Goal: Transaction & Acquisition: Purchase product/service

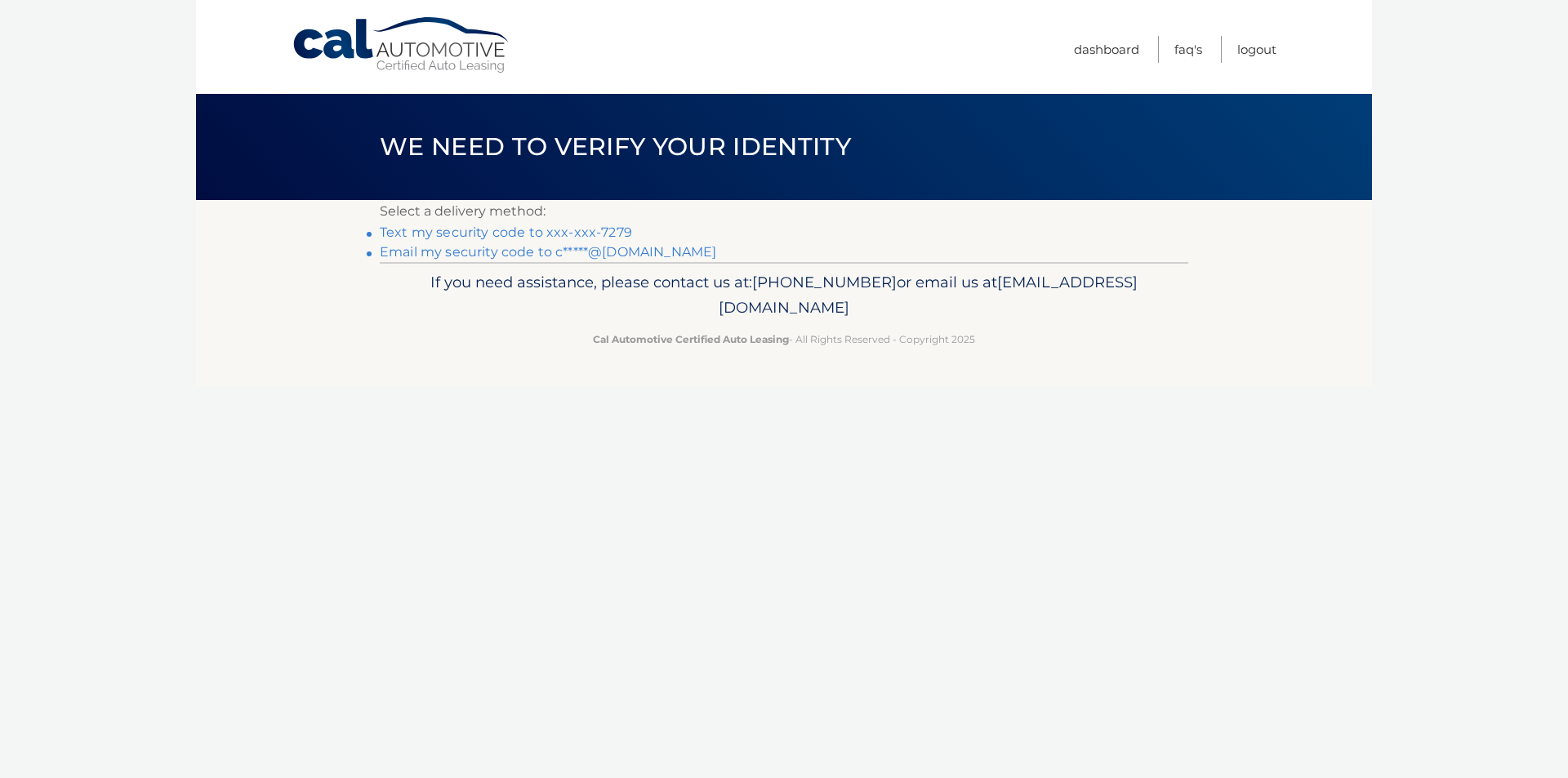
click at [579, 233] on link "Text my security code to xxx-xxx-7279" at bounding box center [506, 232] width 252 height 16
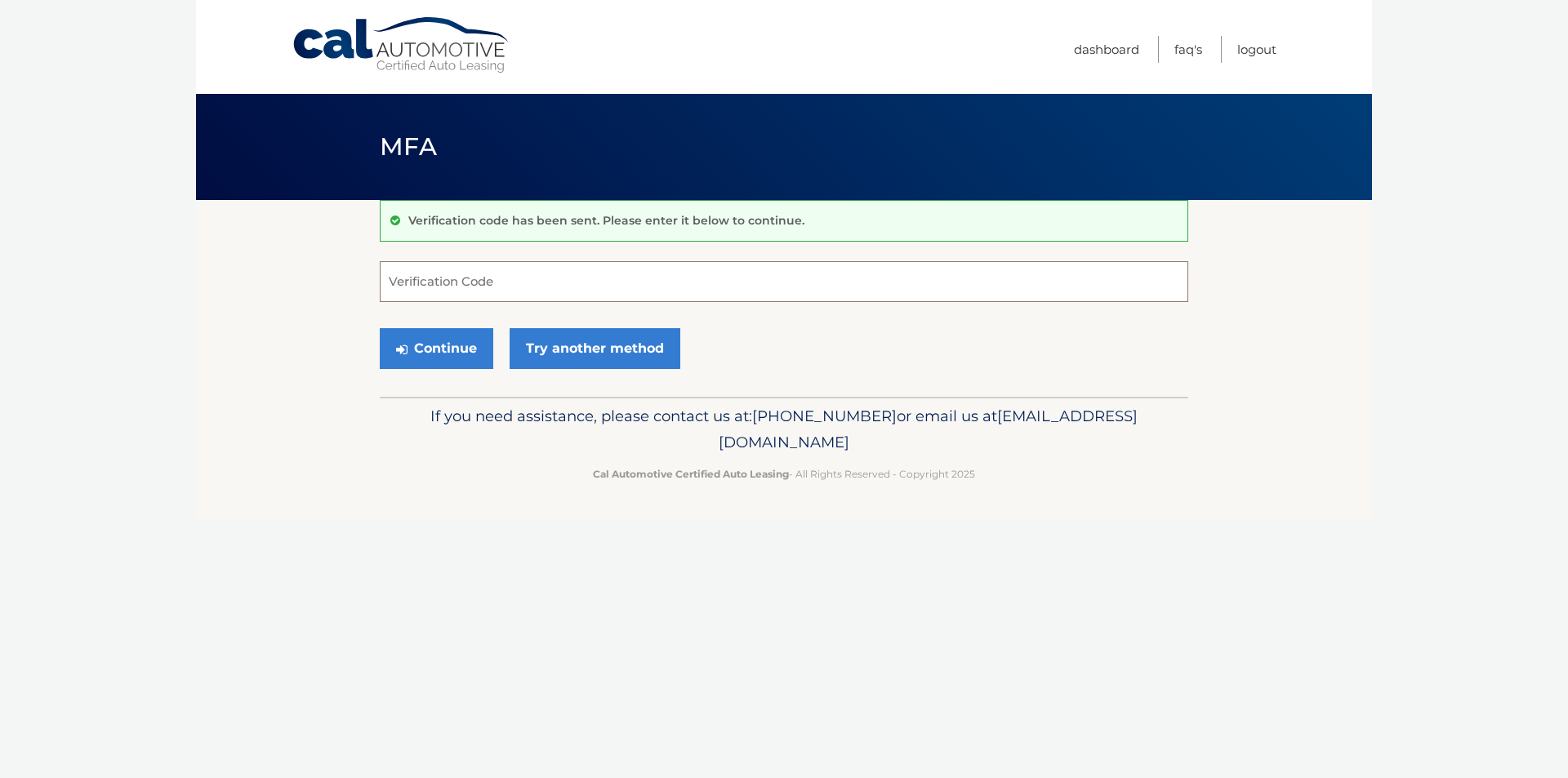
click at [526, 277] on input "Verification Code" at bounding box center [784, 282] width 809 height 41
type input "567364"
click at [463, 354] on button "Continue" at bounding box center [436, 348] width 113 height 41
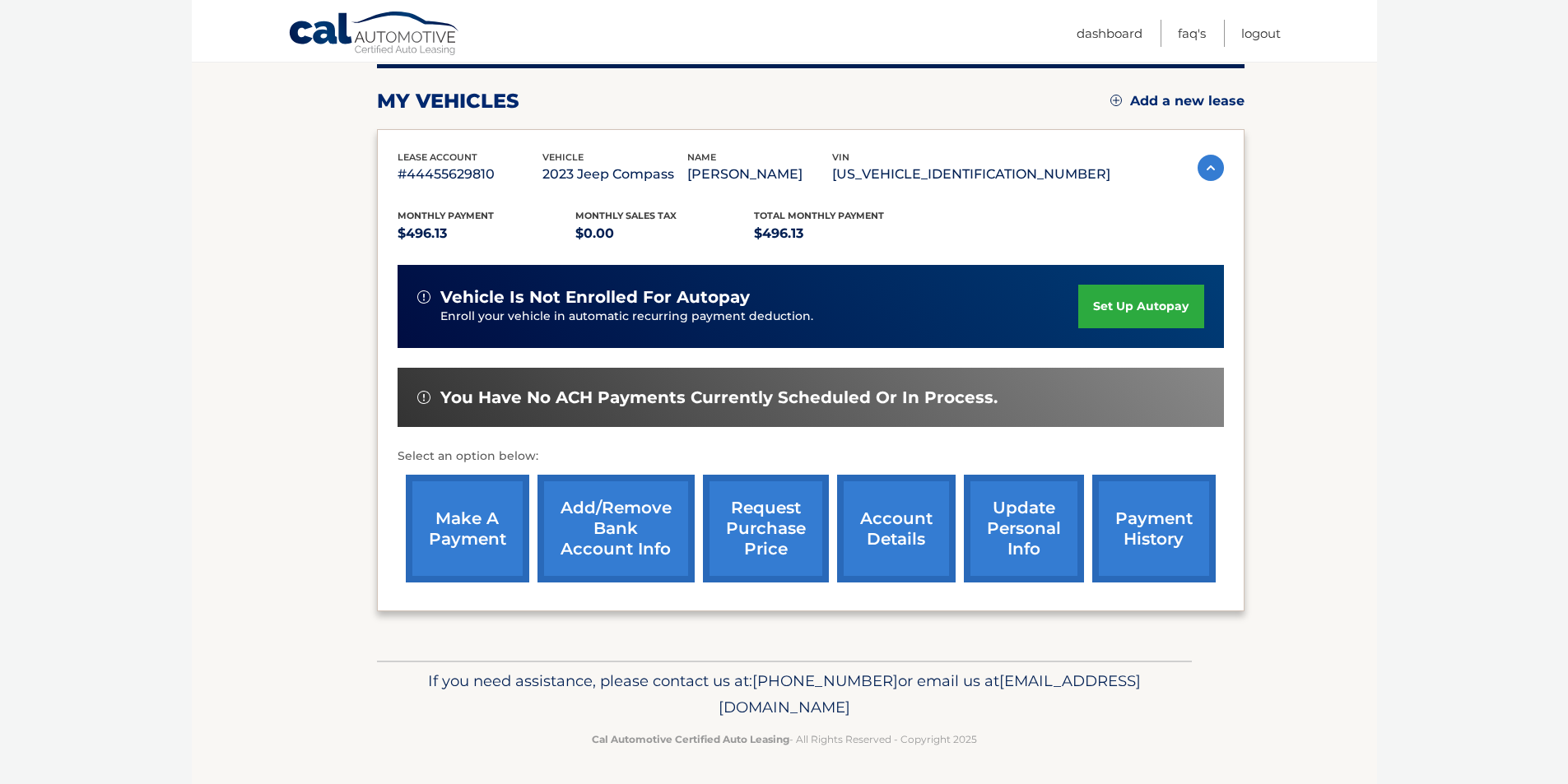
scroll to position [213, 0]
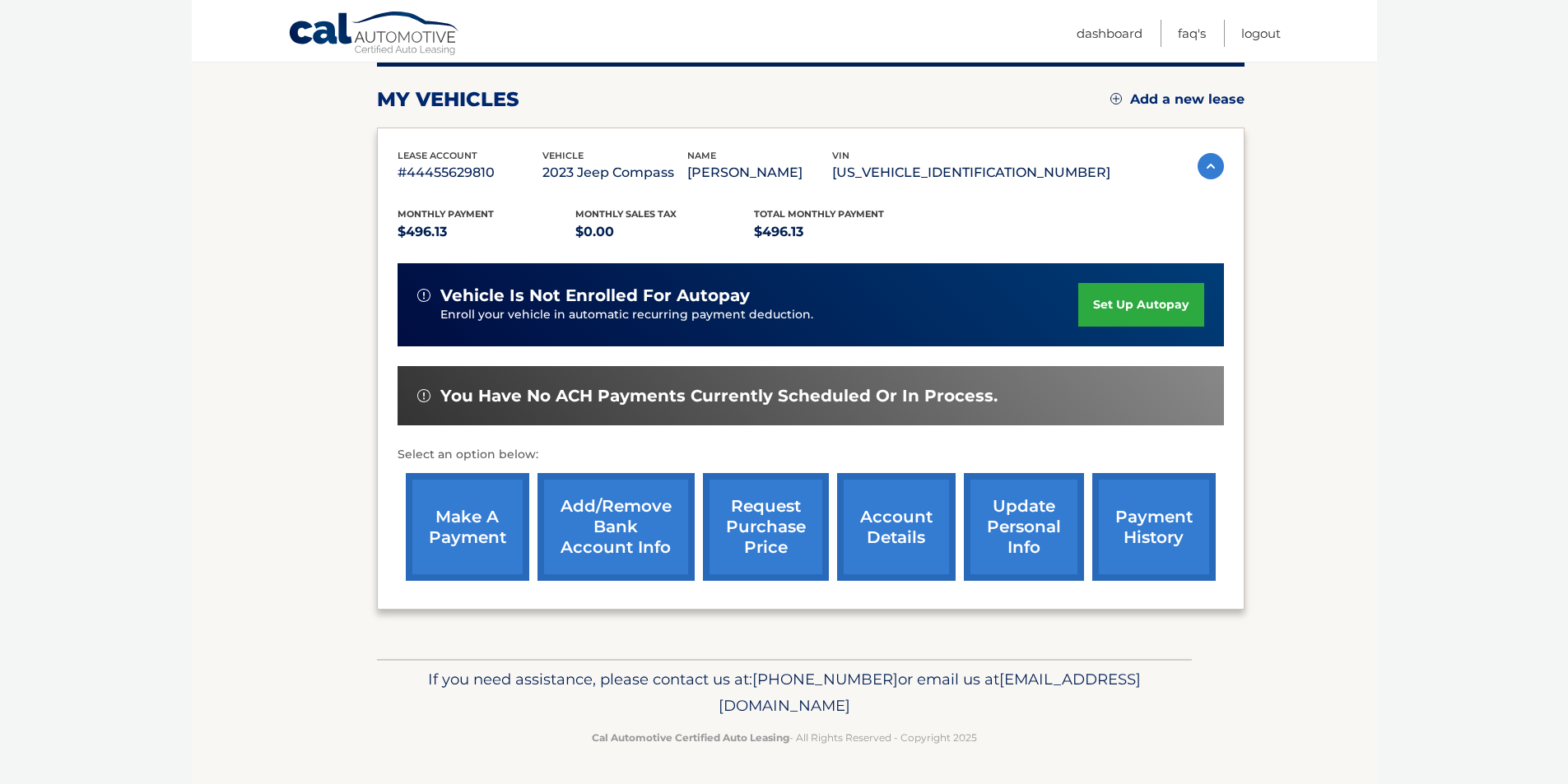
click at [483, 525] on link "make a payment" at bounding box center [467, 527] width 123 height 108
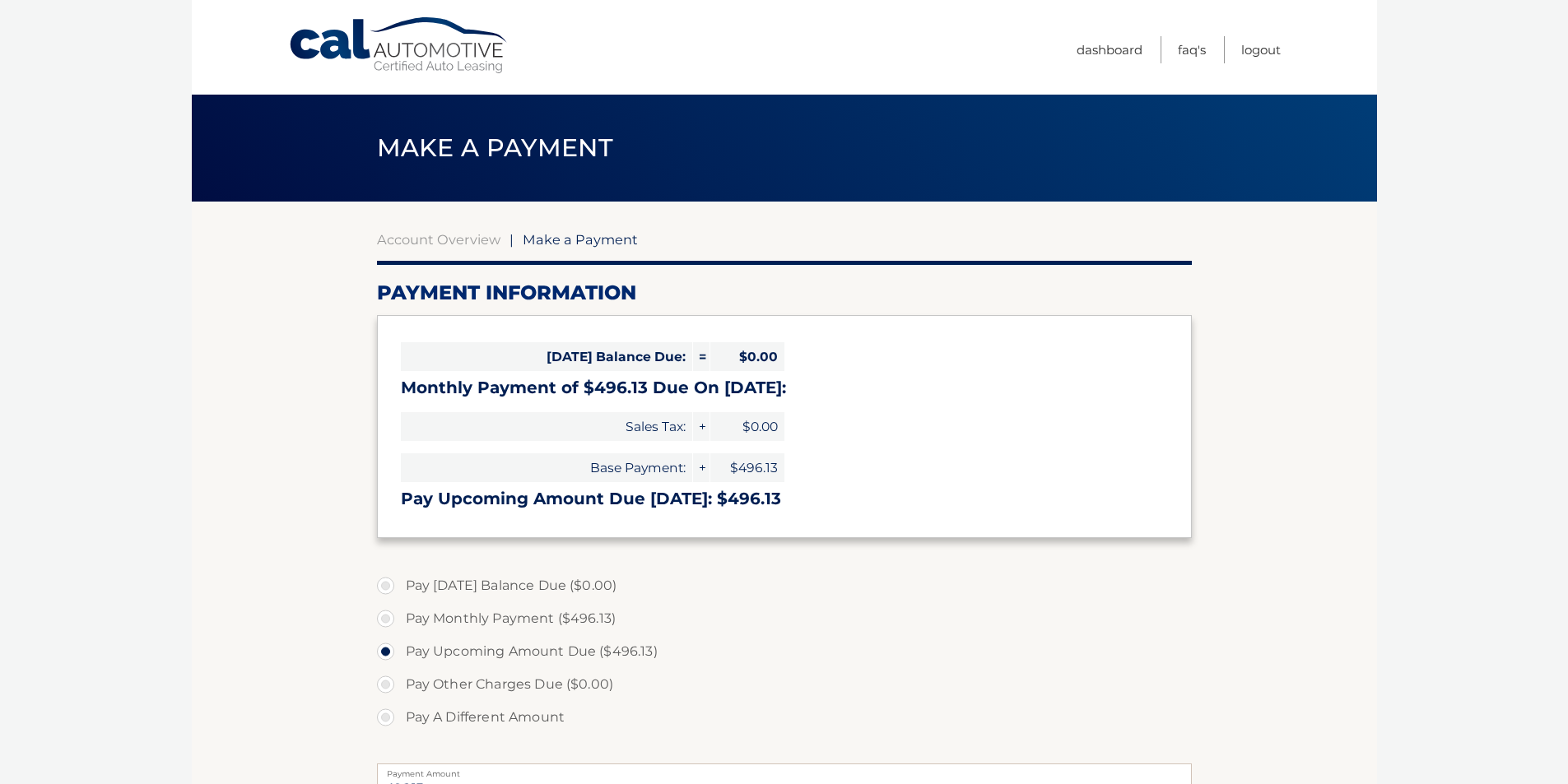
select select "NjNiZWRjZGMtMTBjOC00OTUzLWI5NzQtM2U3NWY0N2RmMzRm"
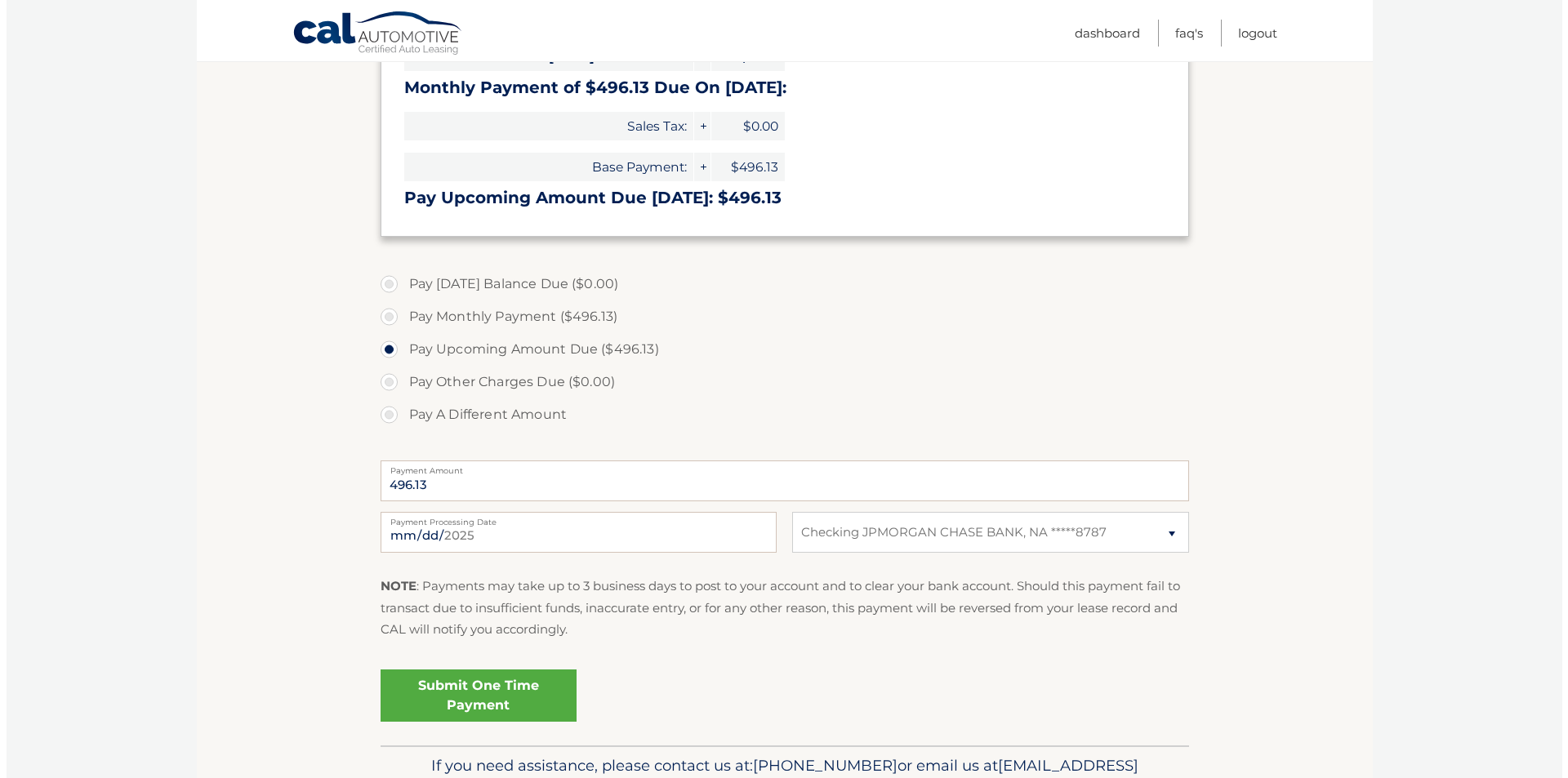
scroll to position [327, 0]
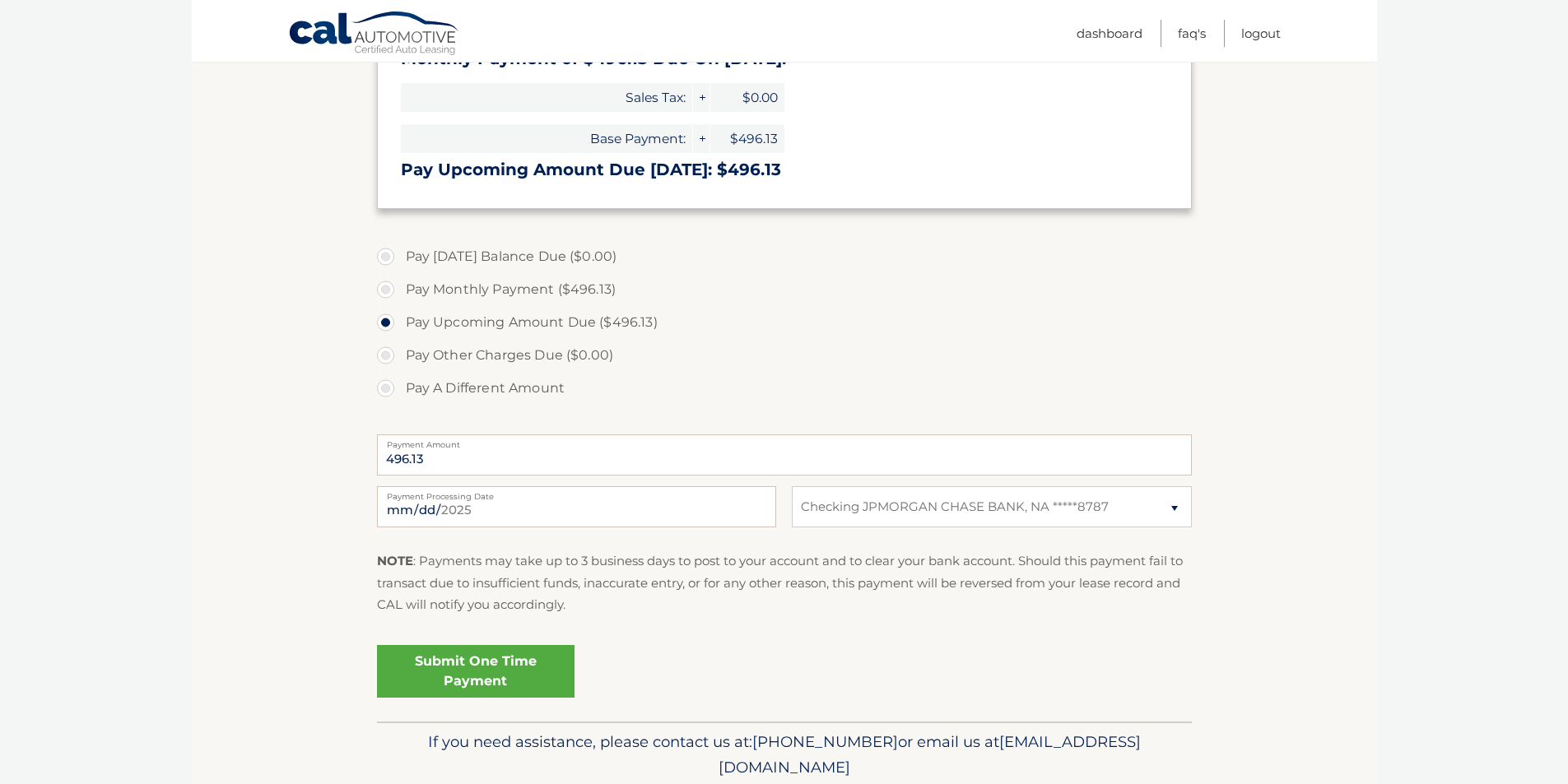
click at [532, 652] on link "Submit One Time Payment" at bounding box center [475, 671] width 198 height 53
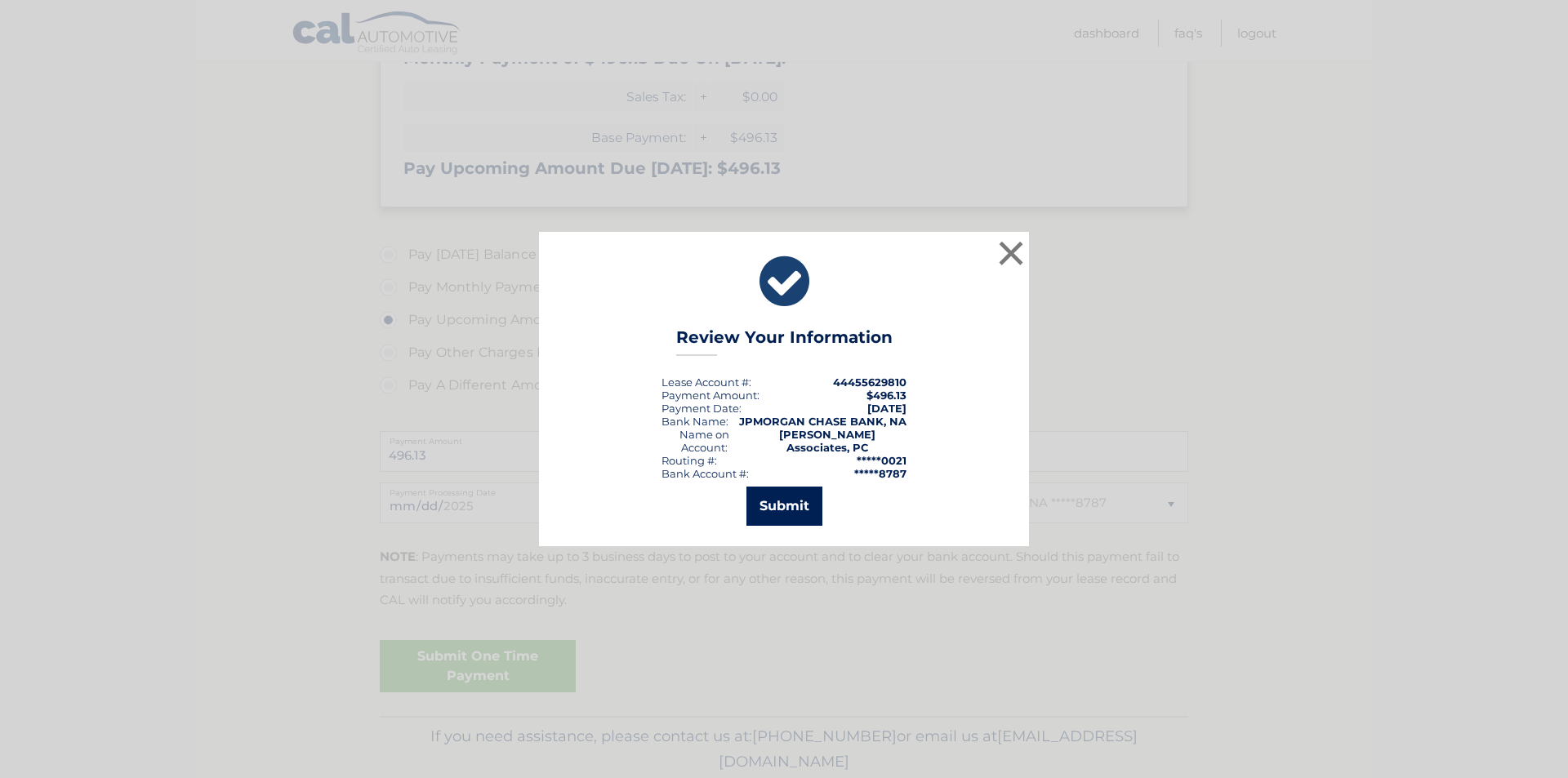
click at [806, 494] on button "Submit" at bounding box center [784, 505] width 76 height 40
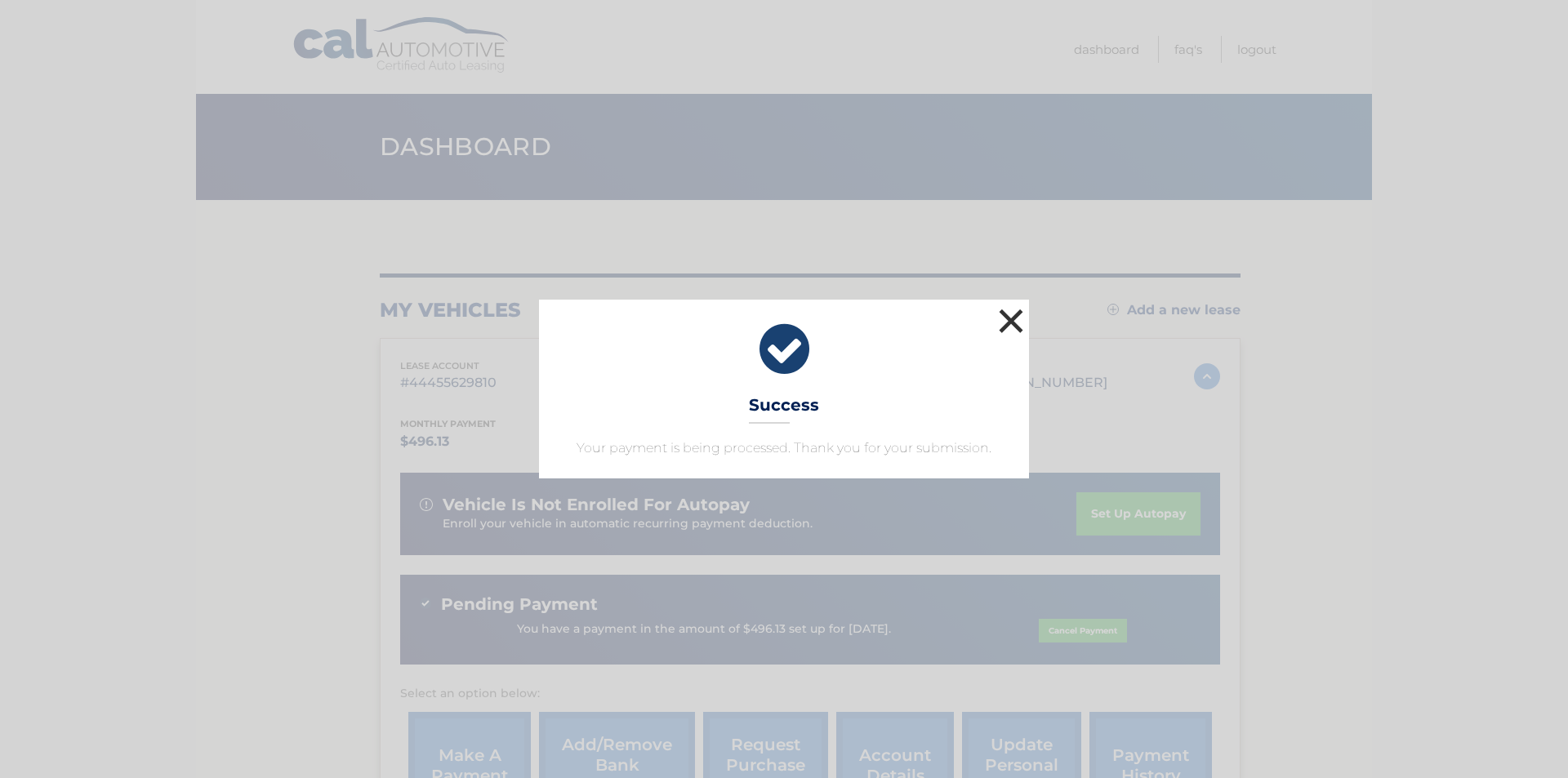
click at [1006, 324] on button "×" at bounding box center [1011, 320] width 32 height 32
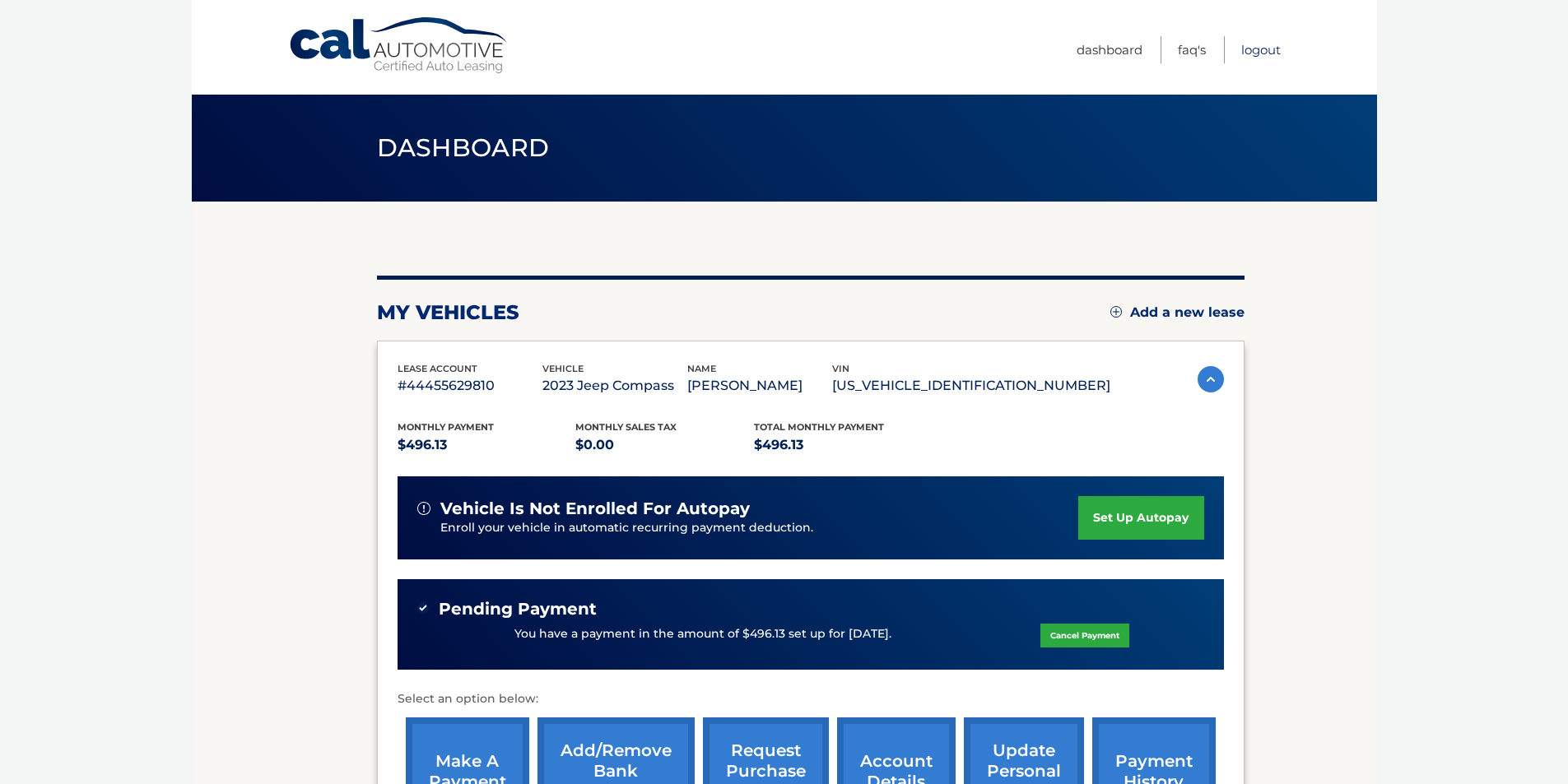
click at [1270, 54] on link "Logout" at bounding box center [1261, 49] width 40 height 27
